Goal: Transaction & Acquisition: Obtain resource

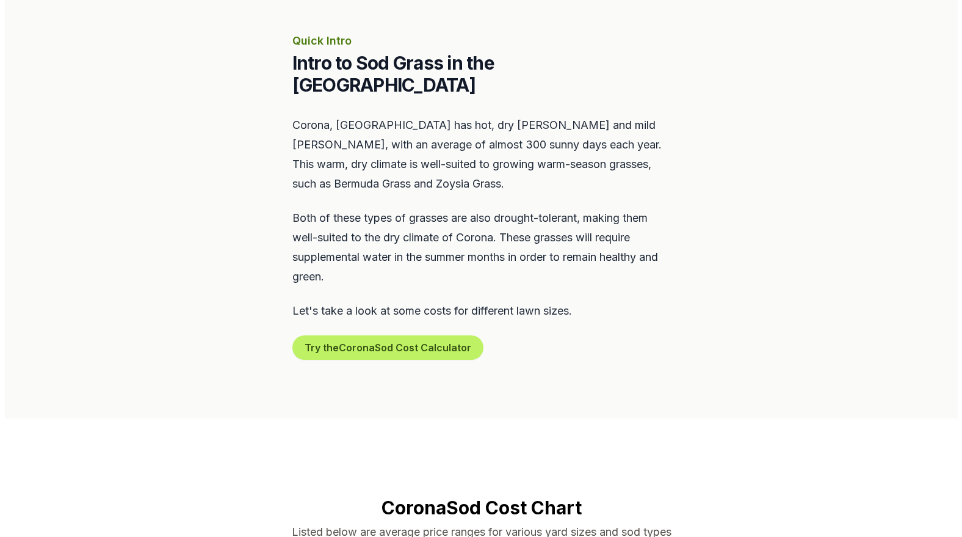
scroll to position [549, 0]
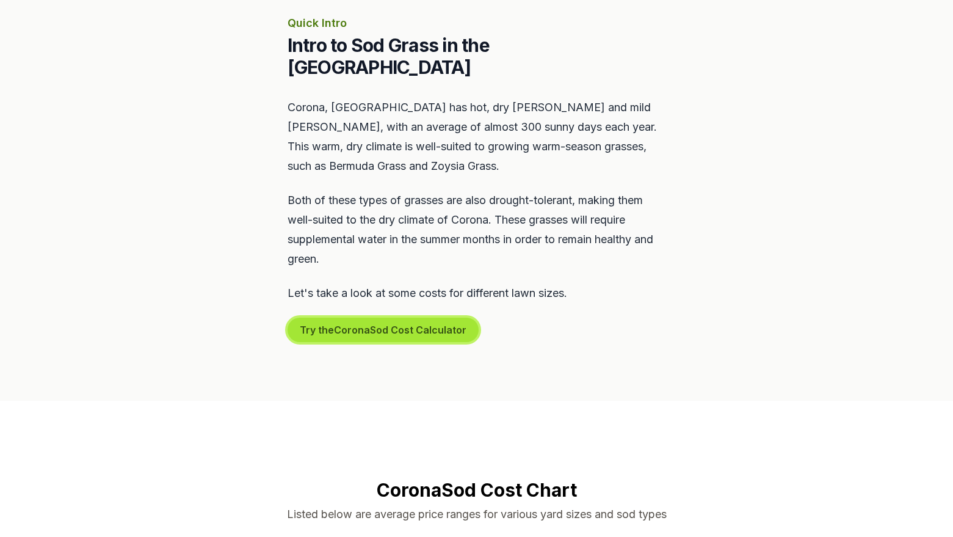
click at [394, 317] on button "Try the Corona Sod Cost Calculator" at bounding box center [382, 329] width 191 height 24
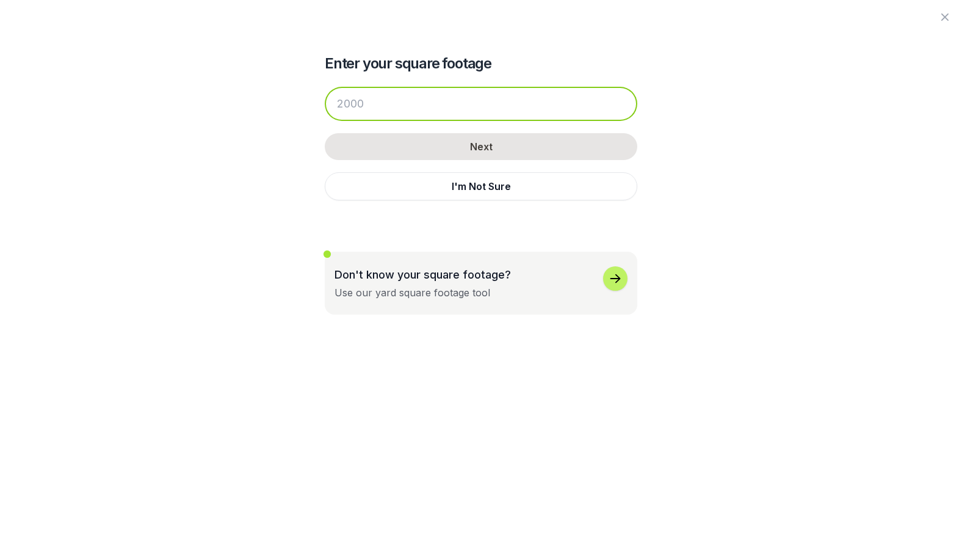
click at [389, 106] on input "number" at bounding box center [481, 104] width 313 height 34
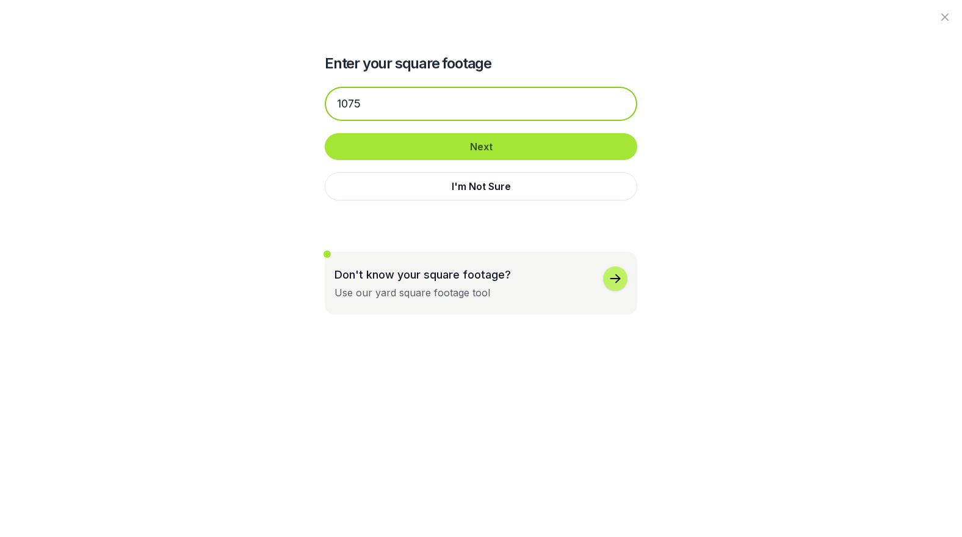
type input "1075"
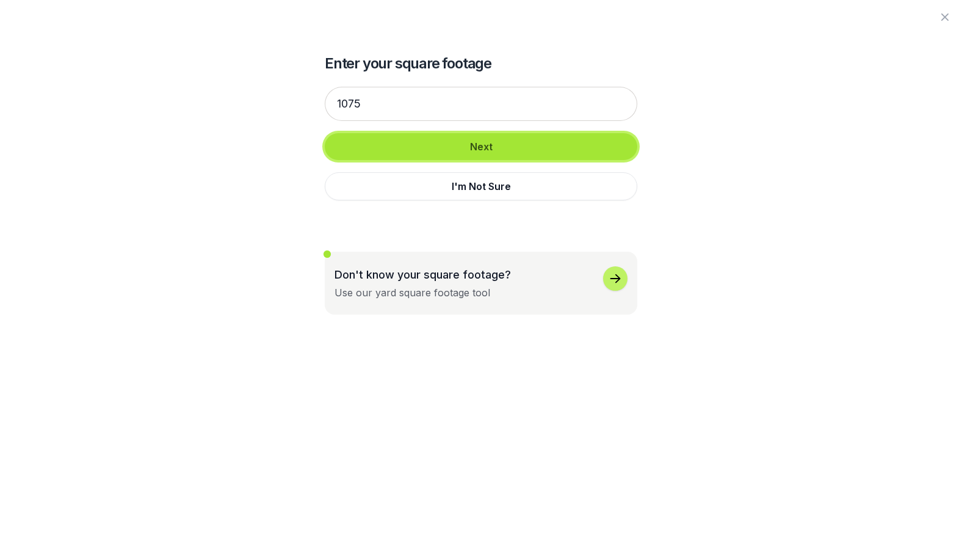
click at [479, 146] on button "Next" at bounding box center [481, 146] width 313 height 27
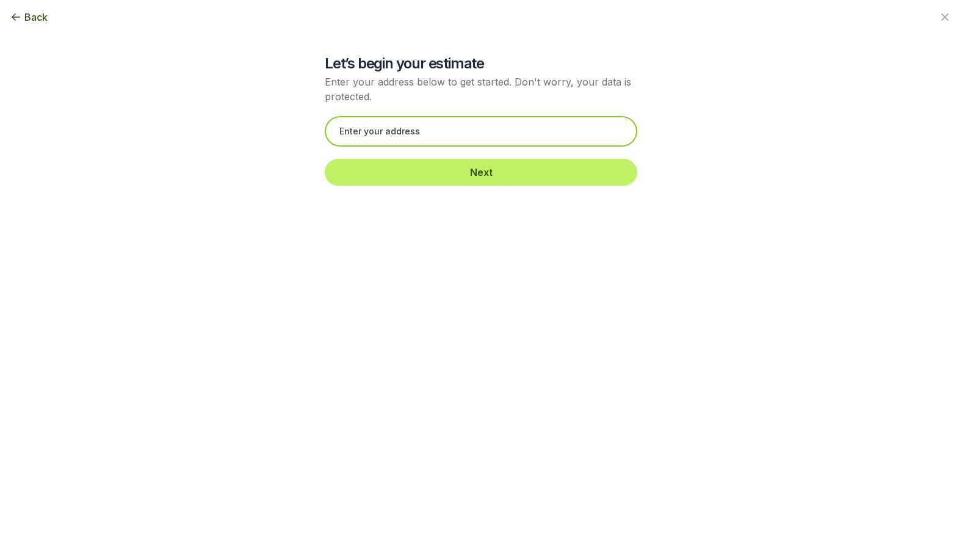
click at [380, 125] on input "text" at bounding box center [481, 131] width 313 height 31
click at [390, 131] on input "text" at bounding box center [481, 131] width 313 height 31
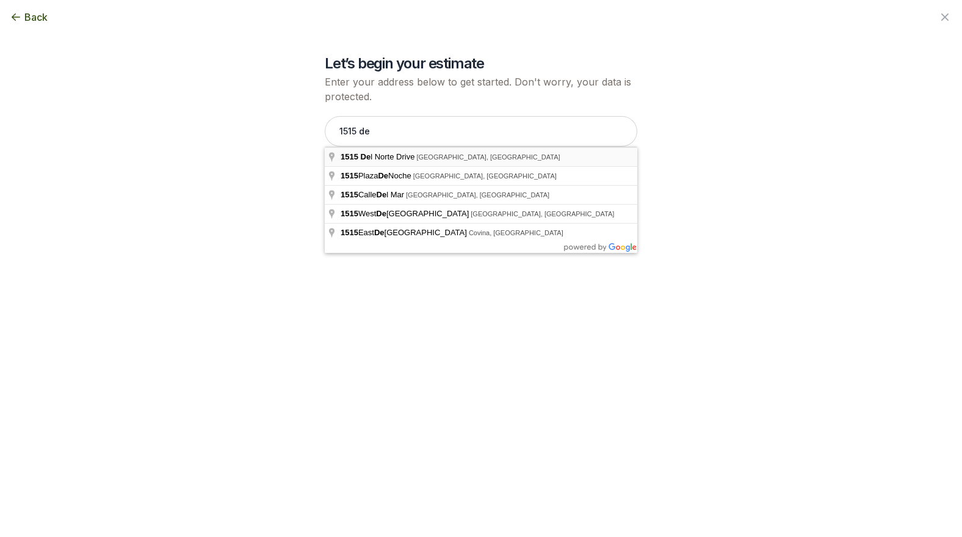
type input "[STREET_ADDRESS]"
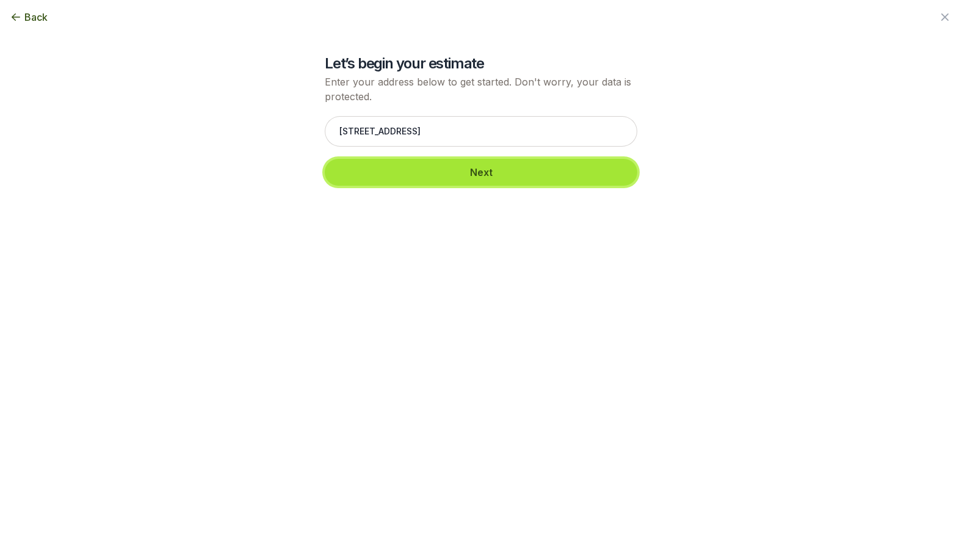
click at [472, 178] on button "Next" at bounding box center [481, 172] width 313 height 27
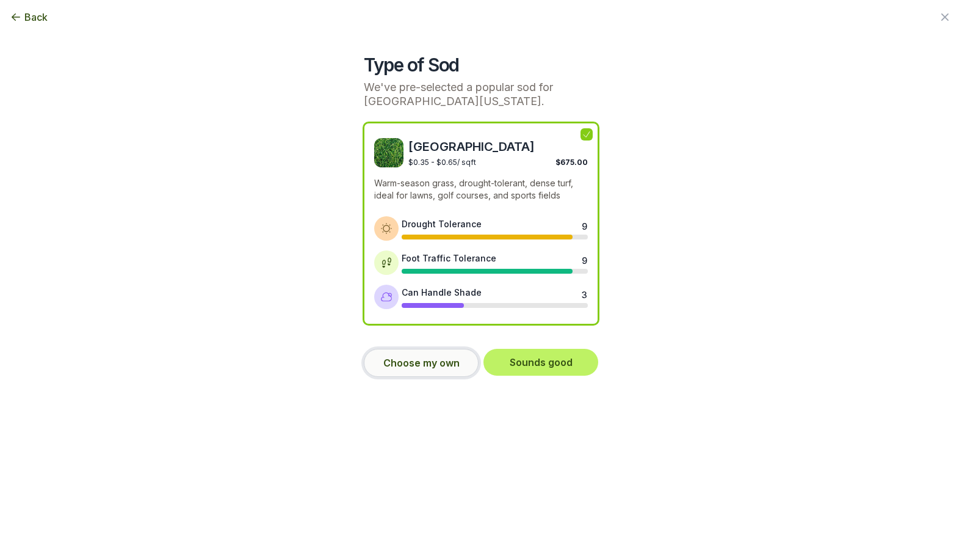
click at [418, 359] on button "Choose my own" at bounding box center [421, 363] width 115 height 28
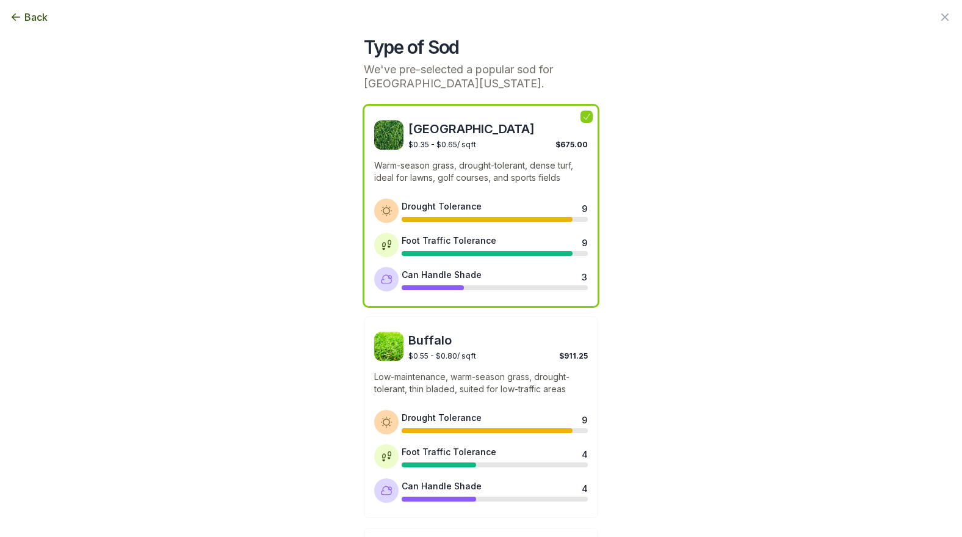
scroll to position [0, 0]
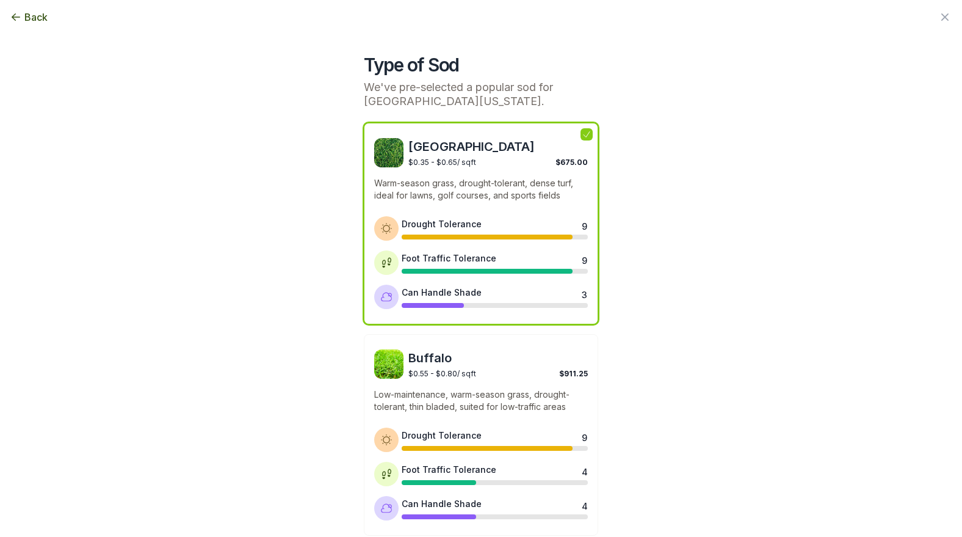
click at [501, 168] on div "Bermuda $0.35 - $0.65 / sqft $675.00 Warm-season grass, drought-tolerant, dense…" at bounding box center [481, 223] width 234 height 201
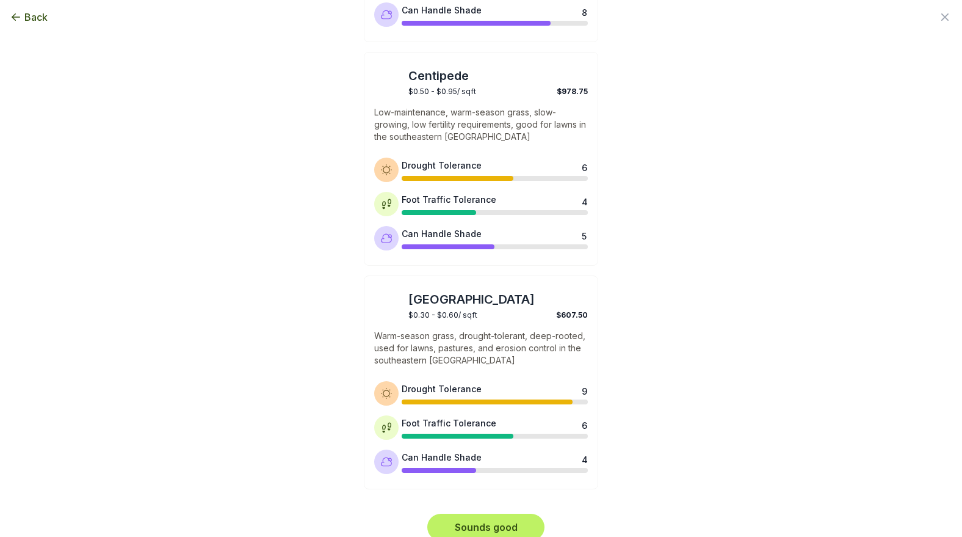
scroll to position [929, 0]
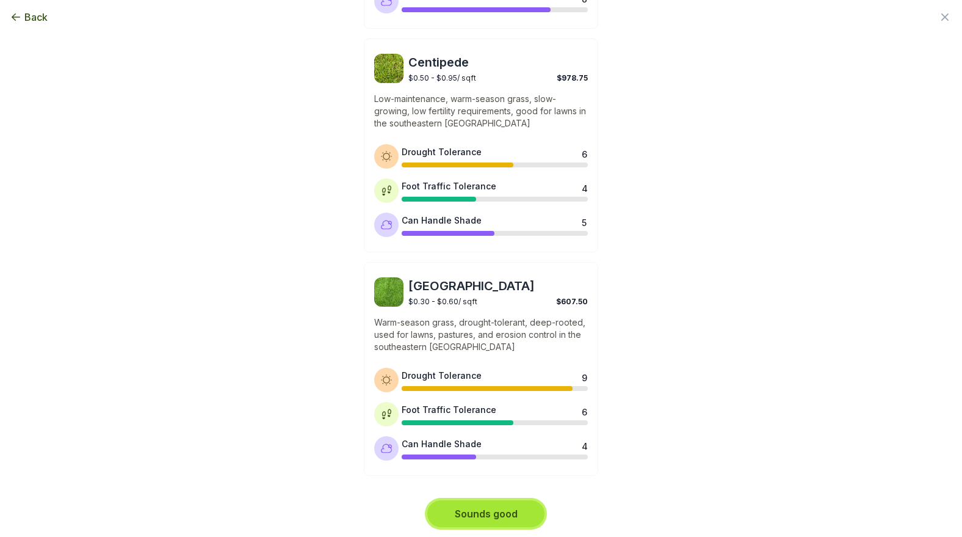
click at [478, 510] on button "Sounds good" at bounding box center [485, 513] width 117 height 27
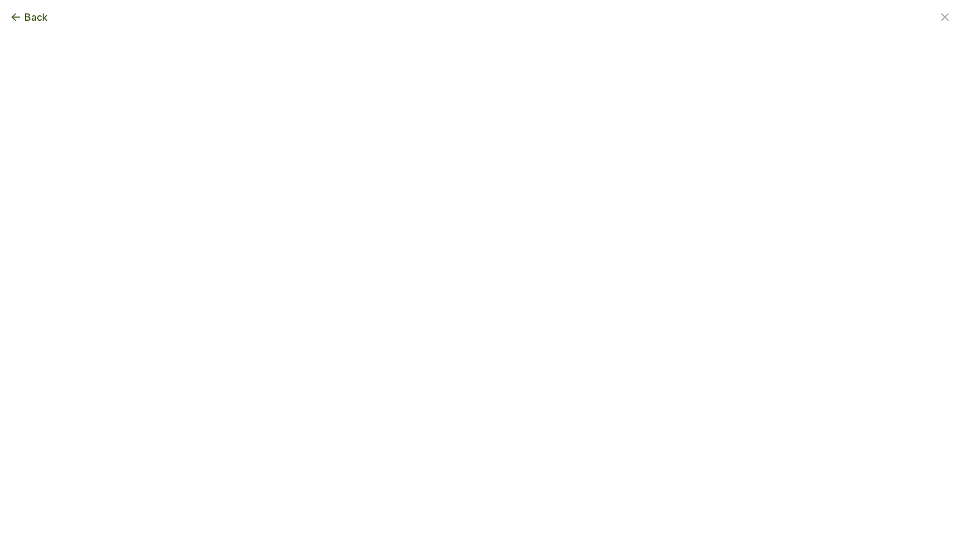
scroll to position [0, 0]
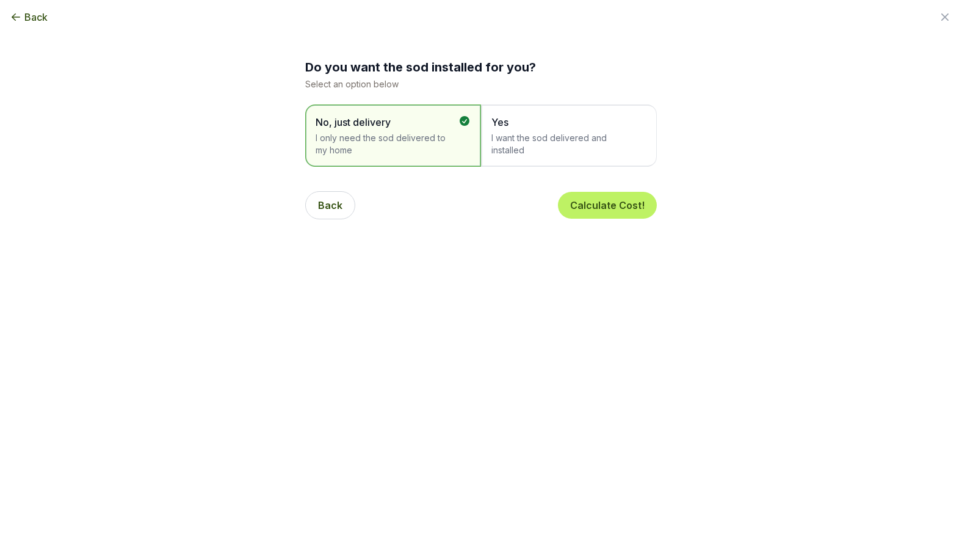
click at [547, 140] on span "I want the sod delivered and installed" at bounding box center [562, 144] width 143 height 24
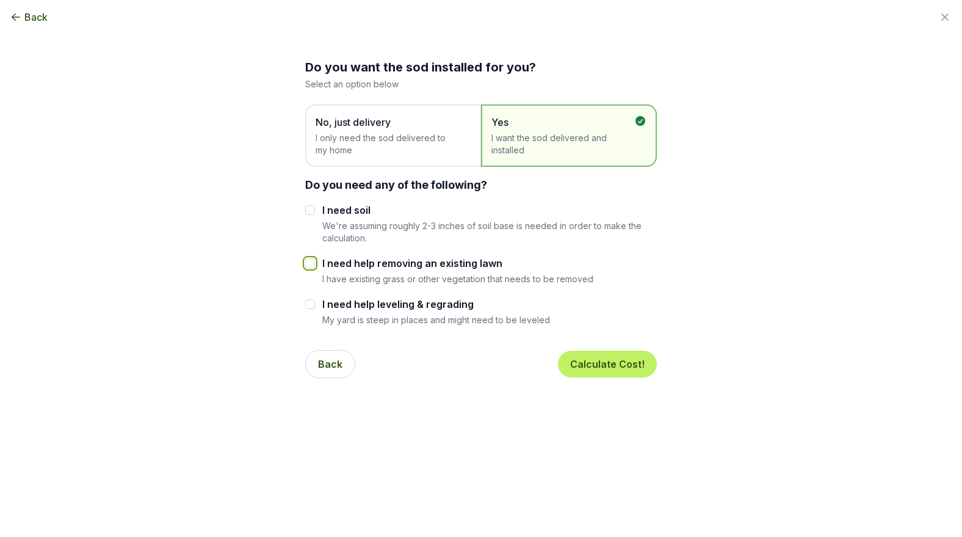
click at [309, 265] on input "I need help removing an existing lawn" at bounding box center [310, 263] width 10 height 10
checkbox input "true"
click at [308, 302] on input "I need help leveling & regrading" at bounding box center [310, 304] width 10 height 10
checkbox input "true"
click at [307, 210] on input "I need soil" at bounding box center [310, 210] width 10 height 10
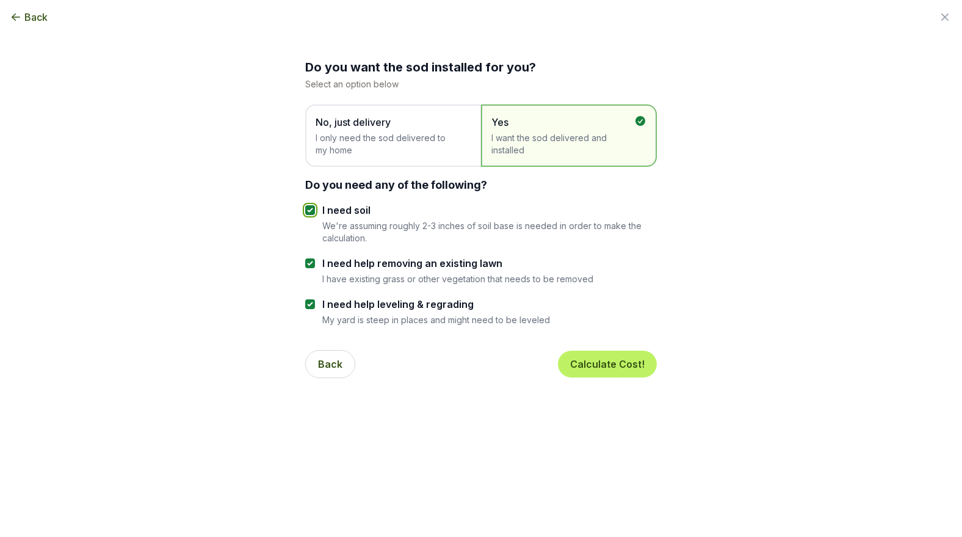
checkbox input "true"
click at [610, 356] on button "Calculate Cost!" at bounding box center [607, 363] width 99 height 27
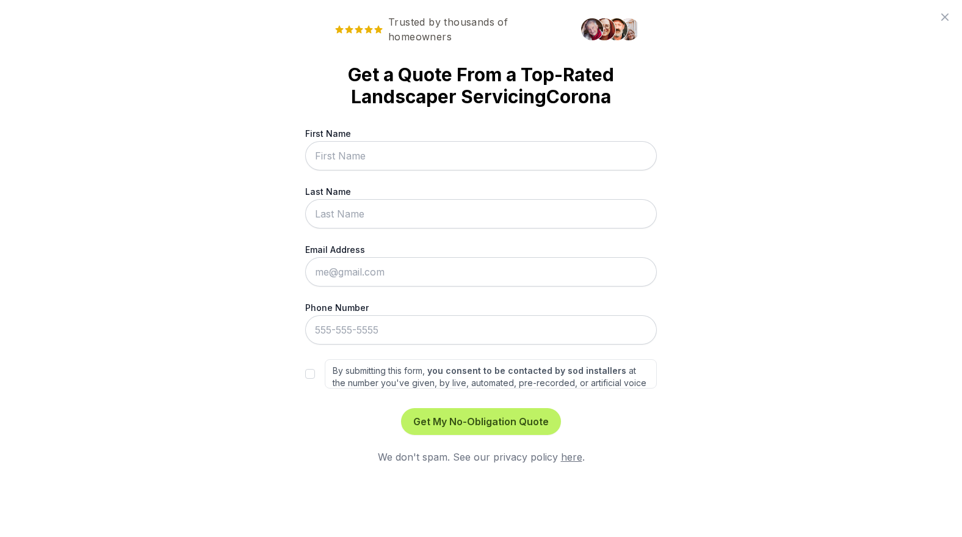
click at [366, 153] on input "First Name" at bounding box center [481, 155] width 352 height 29
type input "[PERSON_NAME]"
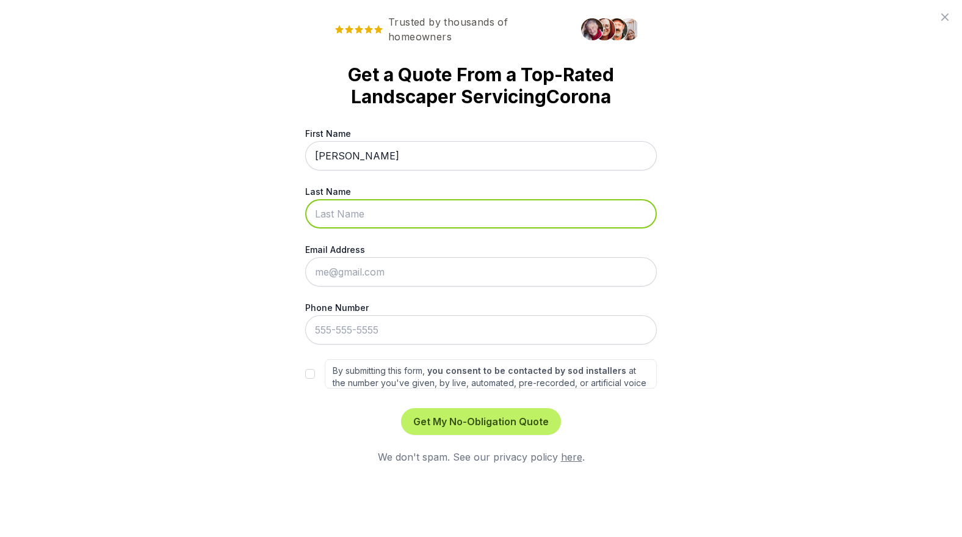
type input "[PERSON_NAME]"
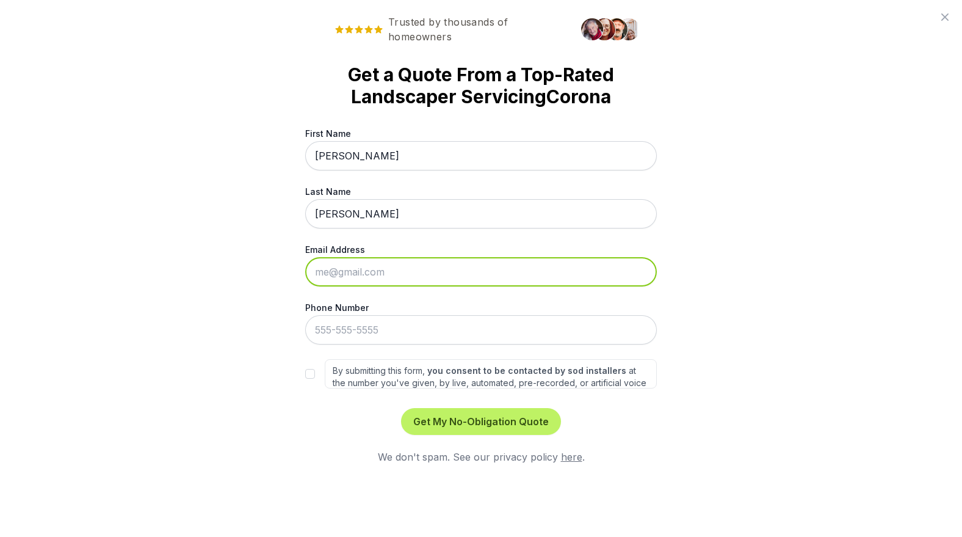
click at [377, 270] on input "Email Address" at bounding box center [481, 271] width 352 height 29
type input "[EMAIL_ADDRESS][DOMAIN_NAME]"
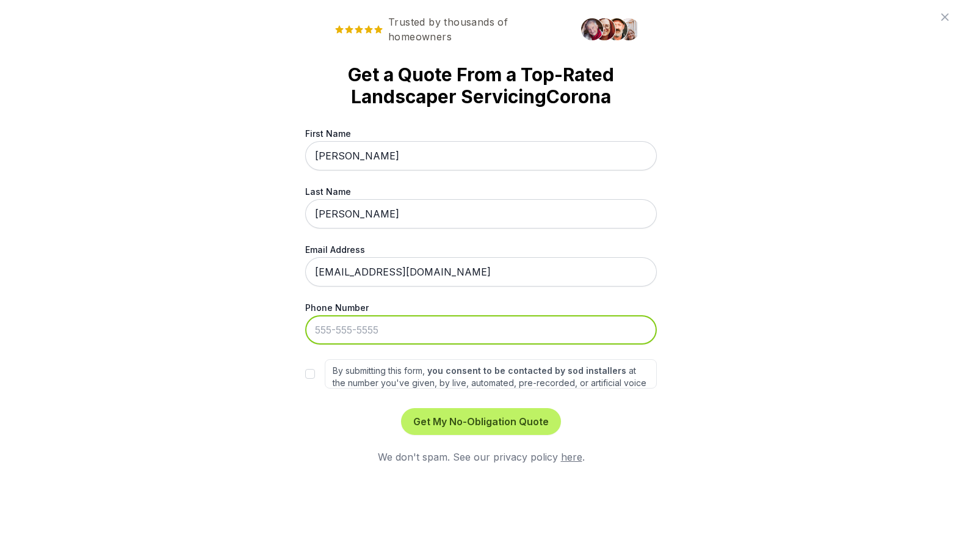
type input "[PHONE_NUMBER]"
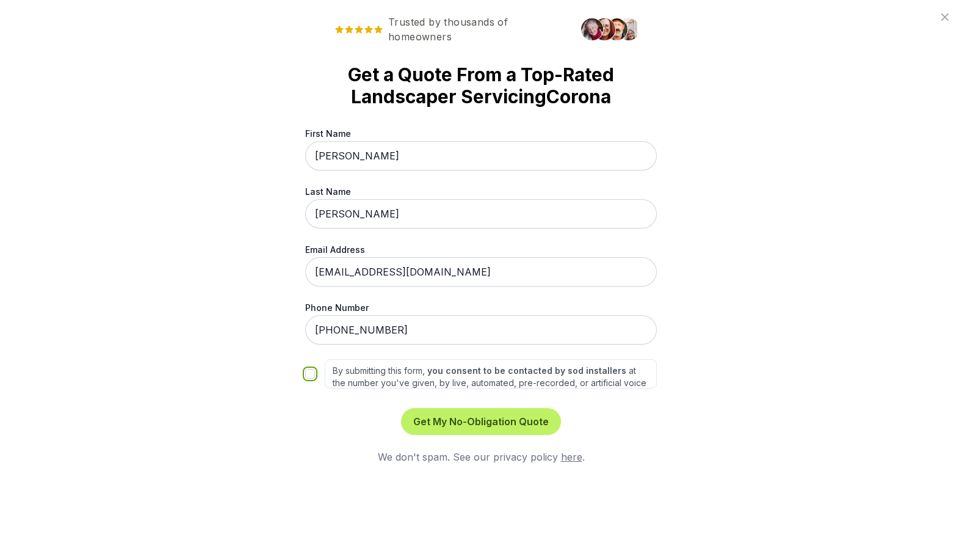
click at [313, 378] on input "By submitting this form, you consent to be contacted by sod installers at the n…" at bounding box center [310, 374] width 10 height 10
checkbox input "true"
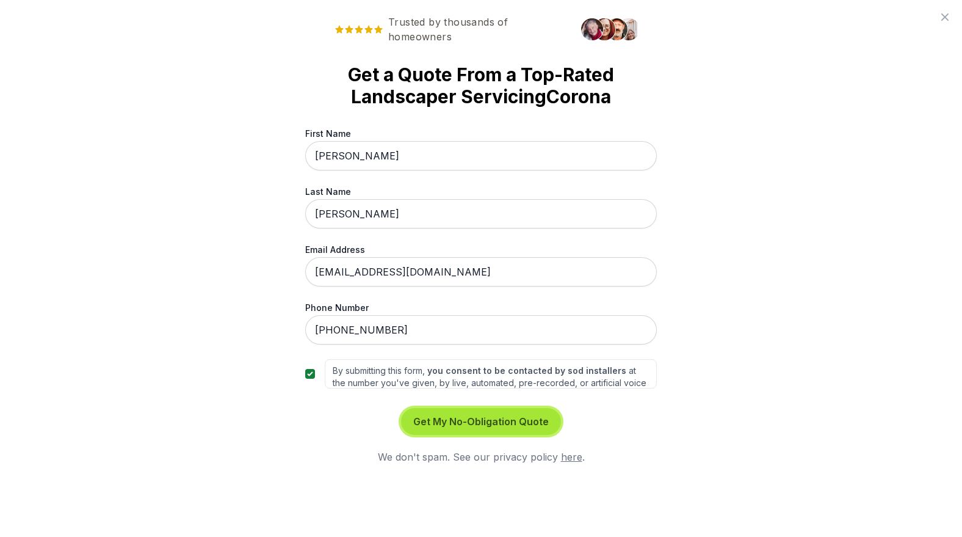
click at [484, 422] on button "Get My No-Obligation Quote" at bounding box center [481, 421] width 160 height 27
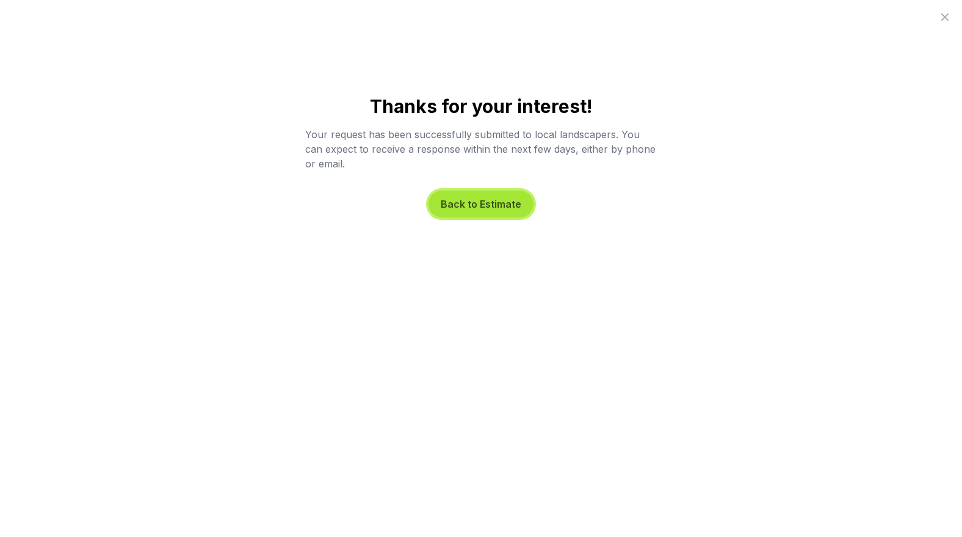
click at [482, 212] on button "Back to Estimate" at bounding box center [480, 203] width 105 height 27
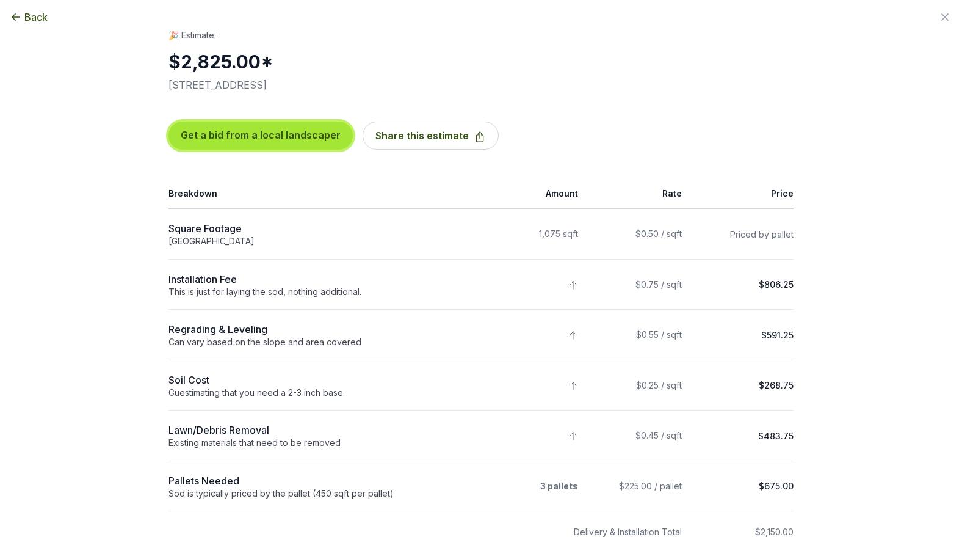
click at [248, 137] on button "Get a bid from a local landscaper" at bounding box center [260, 135] width 184 height 28
